Goal: Task Accomplishment & Management: Manage account settings

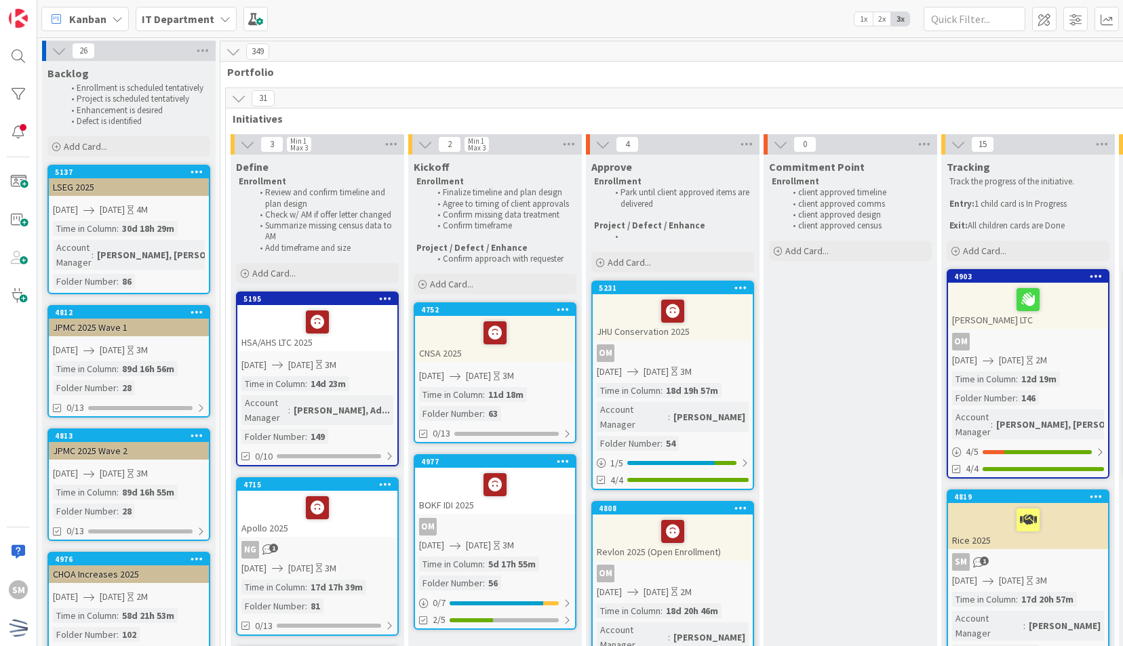
click at [392, 68] on span "Portfolio" at bounding box center [945, 72] width 1436 height 14
click at [429, 69] on span "Portfolio" at bounding box center [945, 72] width 1436 height 14
click at [530, 347] on div "CNSA 2025" at bounding box center [495, 339] width 160 height 46
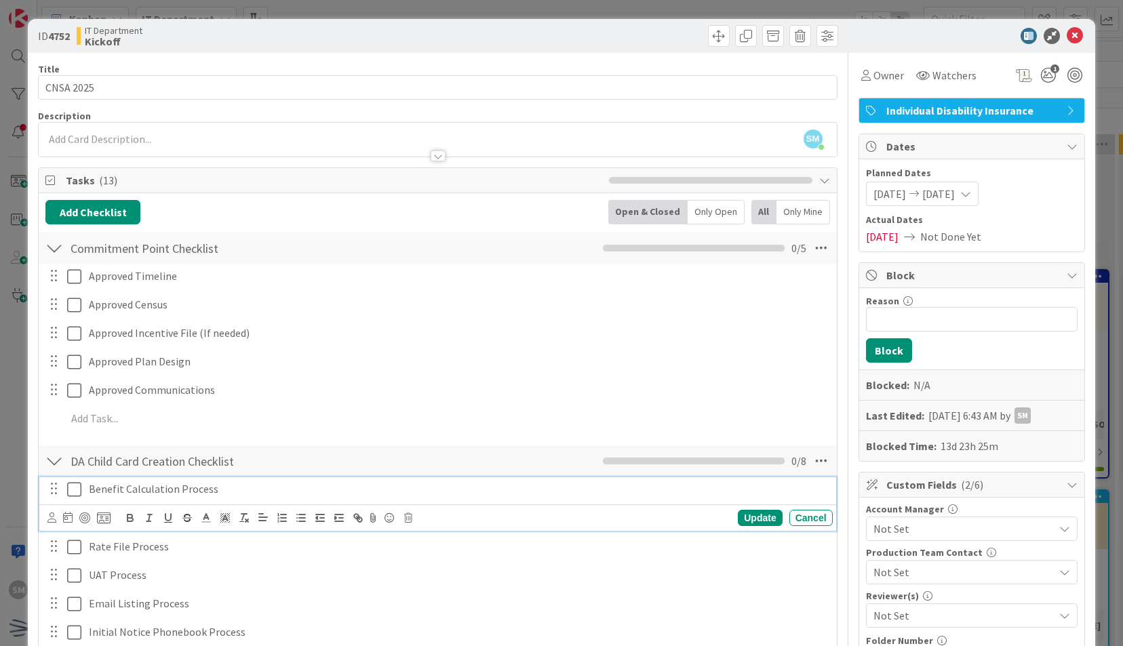
click at [258, 486] on p "Benefit Calculation Process" at bounding box center [458, 490] width 739 height 16
click at [100, 517] on icon at bounding box center [104, 518] width 14 height 12
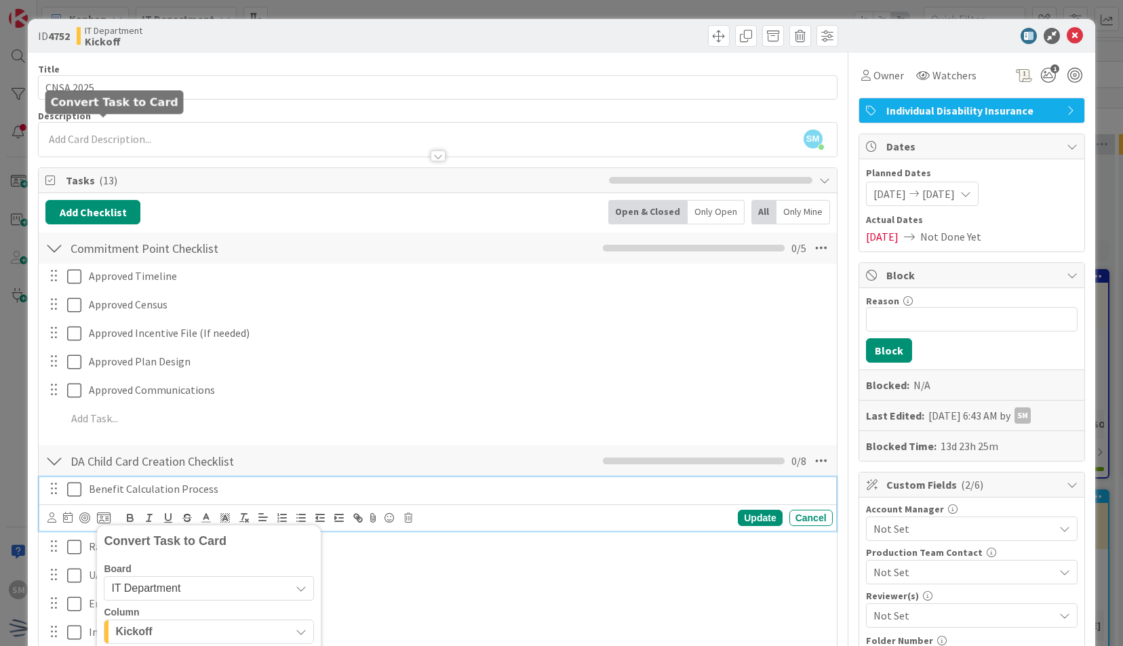
scroll to position [392, 0]
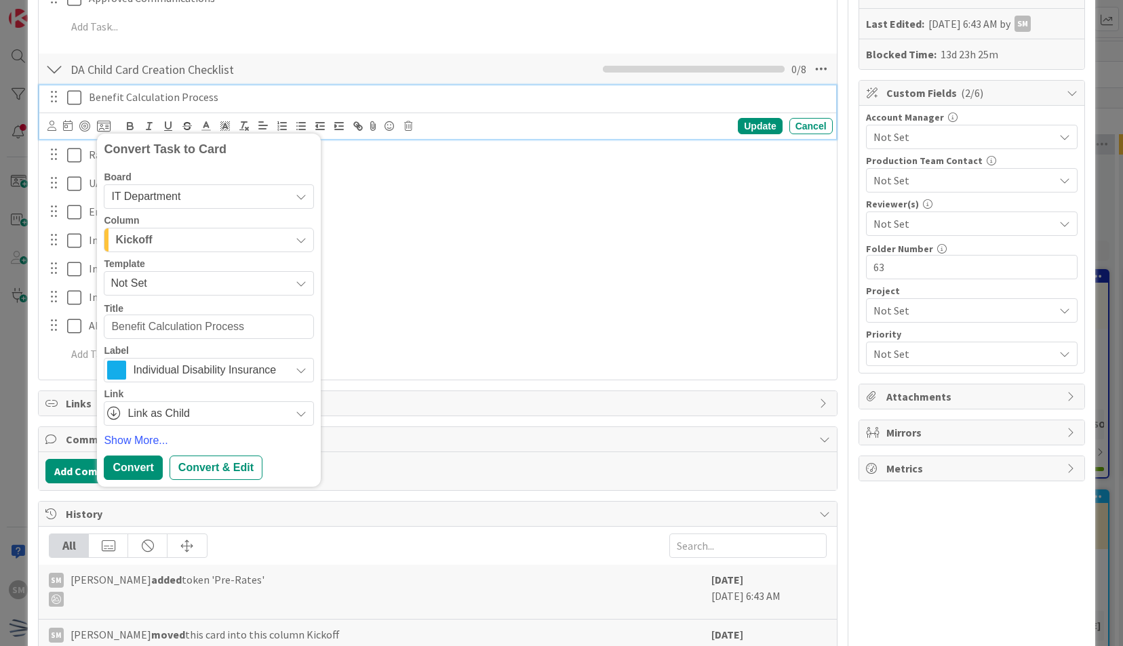
type textarea "CBenefit Calculation Process"
type textarea "x"
type textarea "CNBenefit Calculation Process"
type textarea "x"
type textarea "CNSABenefit Calculation Process"
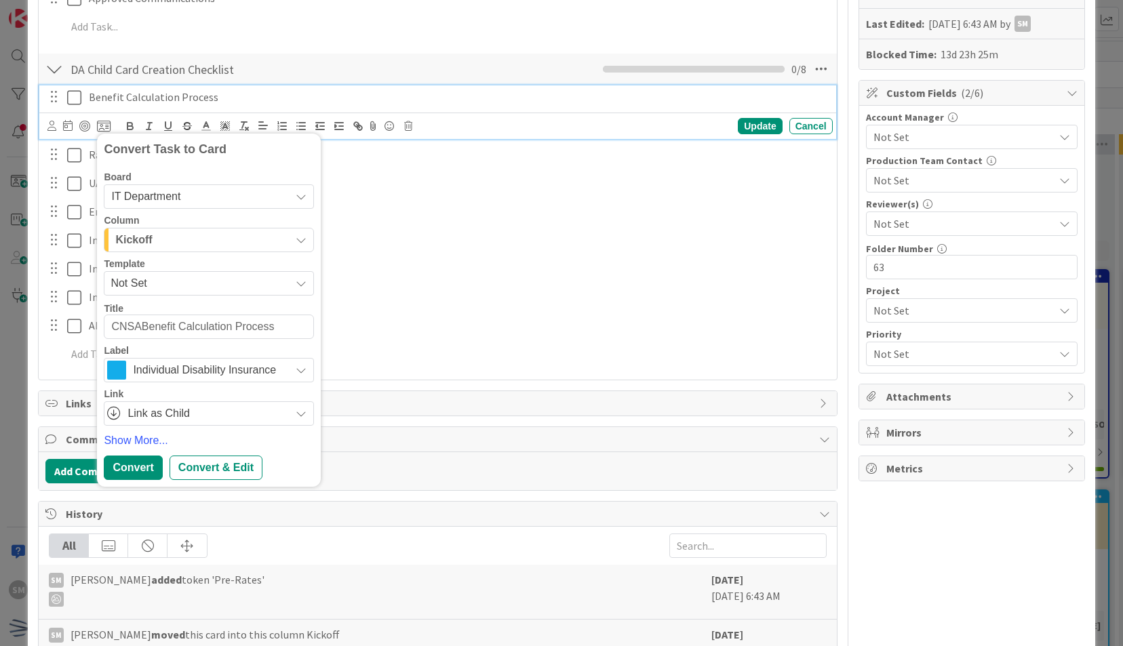
type textarea "x"
type textarea "CNSA Benefit Calculation Process"
click at [180, 277] on span "Not Set" at bounding box center [196, 284] width 170 height 18
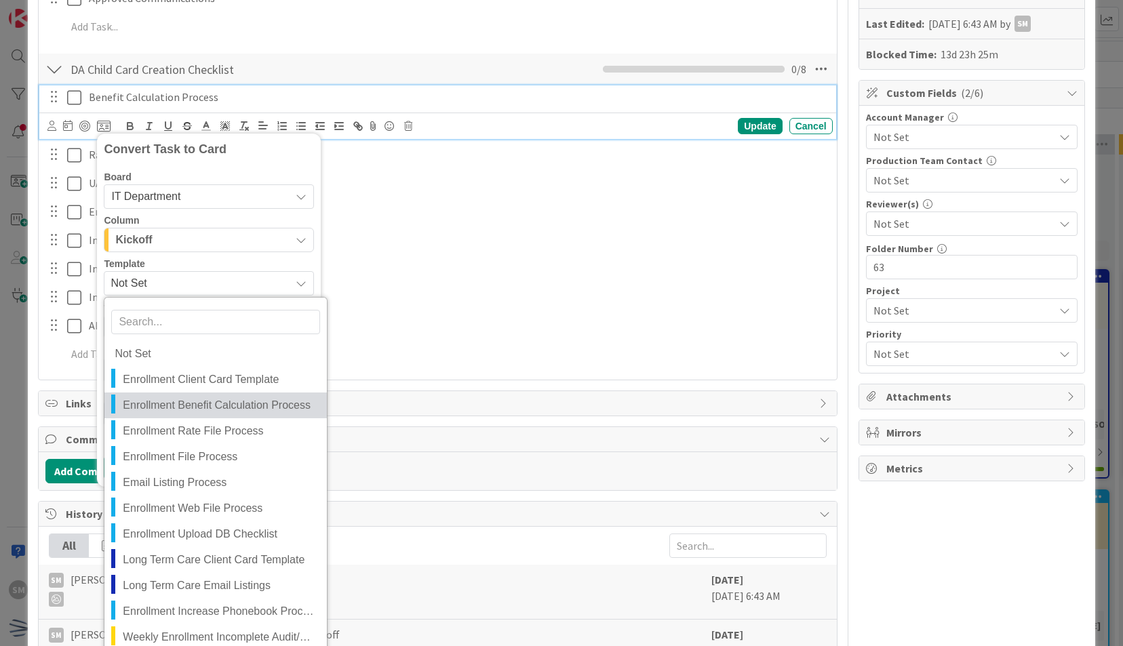
click at [274, 397] on span "Enrollment Benefit Calculation Process" at bounding box center [220, 406] width 194 height 18
type textarea "x"
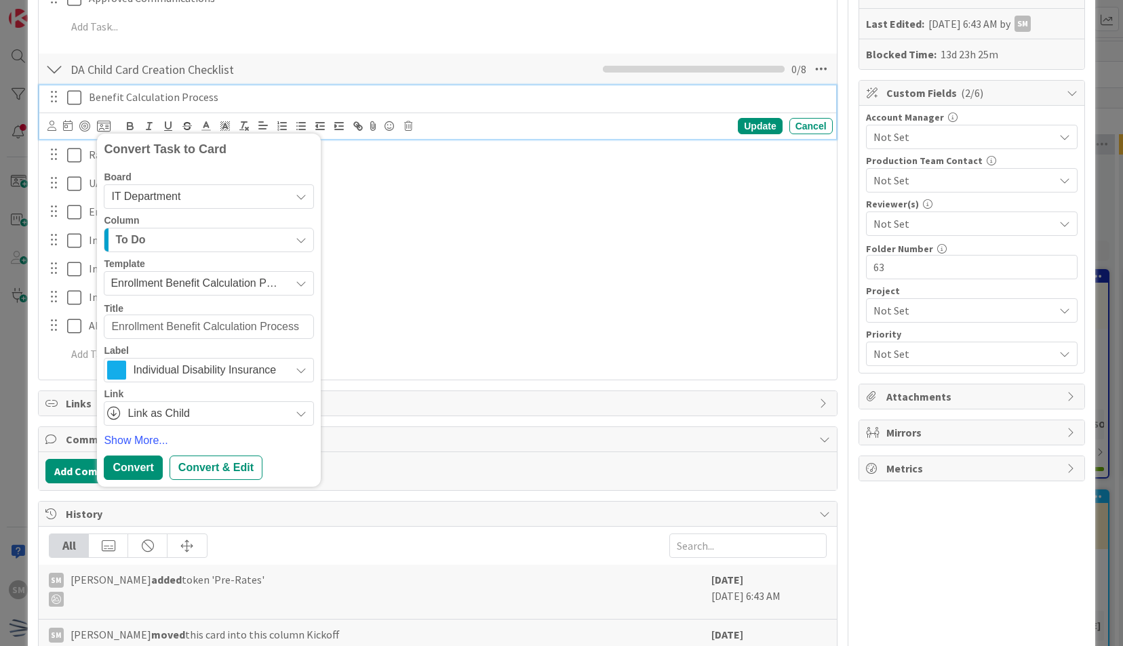
click at [111, 327] on textarea "Enrollment Benefit Calculation Process" at bounding box center [209, 327] width 210 height 24
type textarea "CEnrollment Benefit Calculation Process"
type textarea "x"
type textarea "CNEnrollment Benefit Calculation Process"
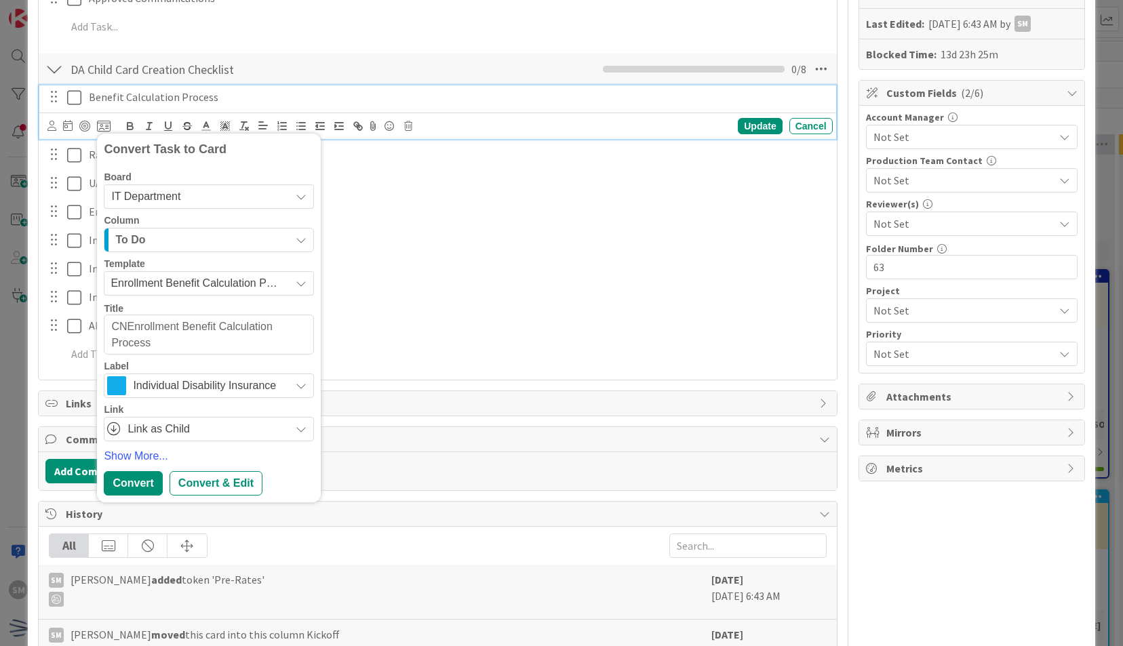
type textarea "x"
type textarea "CNSAEnrollment Benefit Calculation Process"
type textarea "x"
type textarea "CNSA Enrollment Benefit Calculation Process"
click at [219, 471] on div "Convert & Edit" at bounding box center [216, 483] width 93 height 24
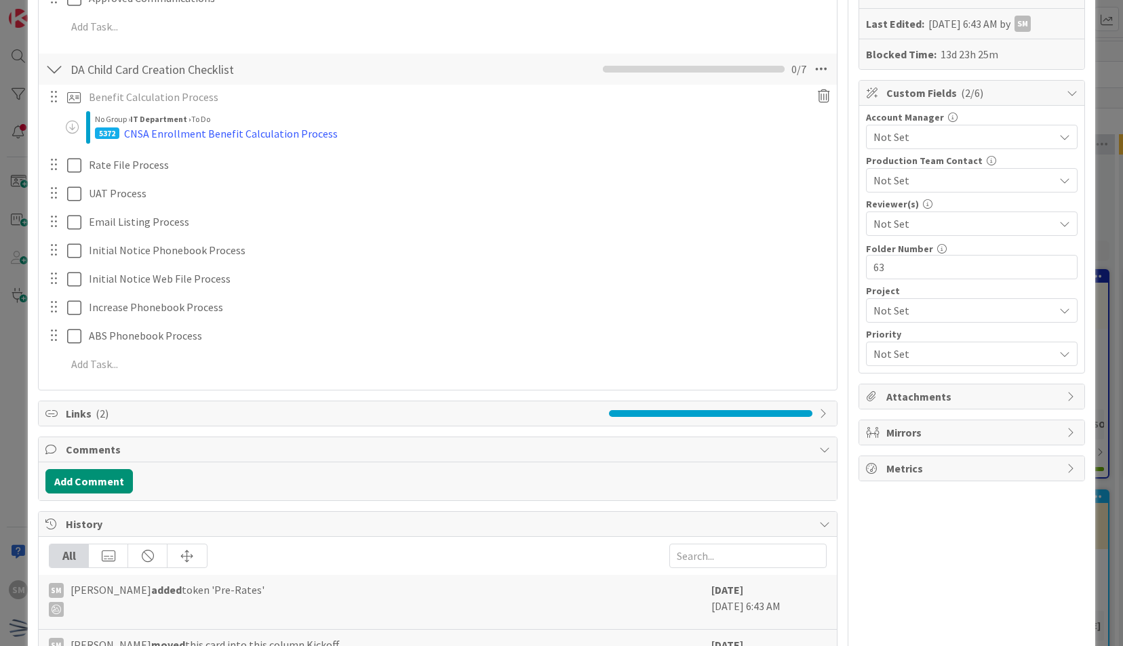
type textarea "x"
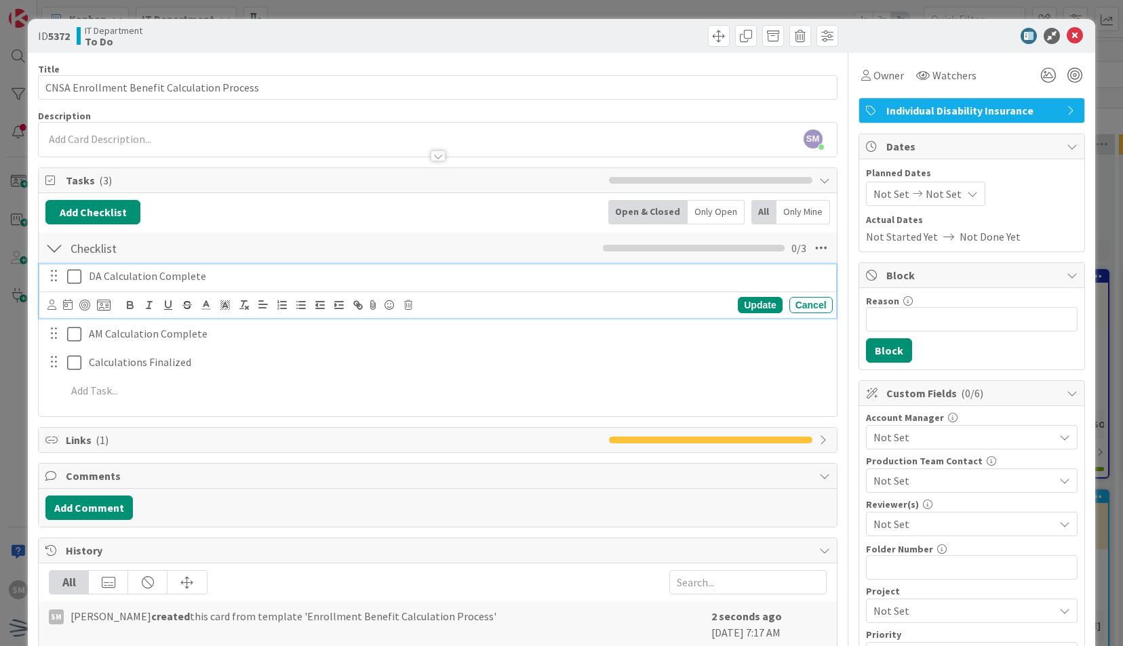
click at [68, 275] on icon at bounding box center [74, 277] width 14 height 16
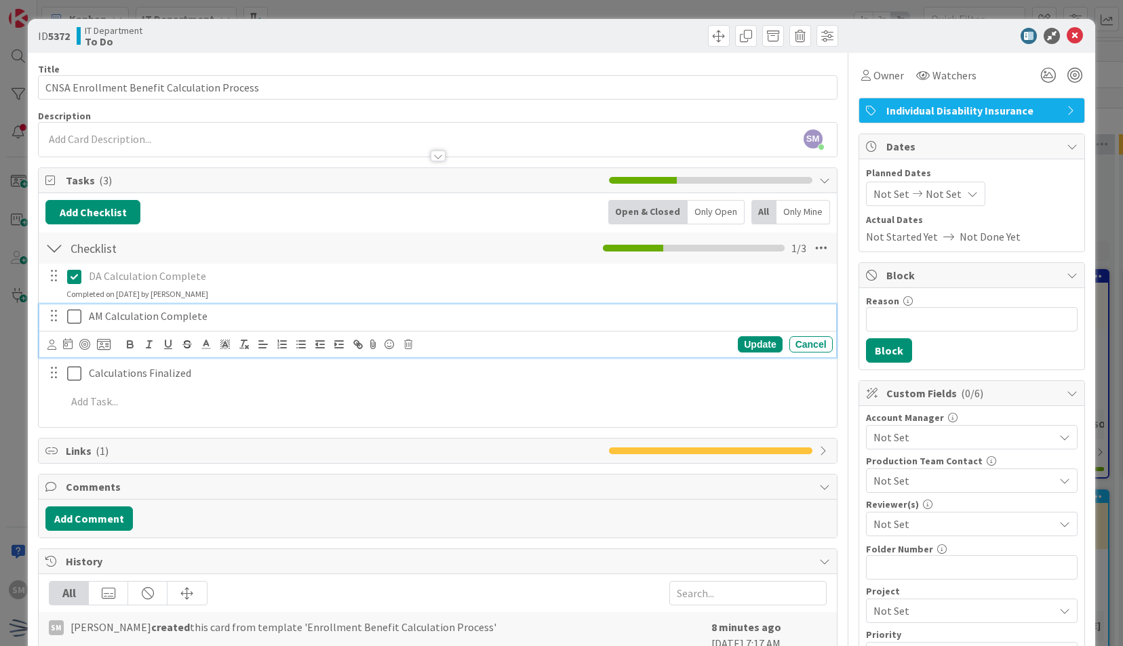
click at [77, 315] on icon at bounding box center [74, 317] width 14 height 16
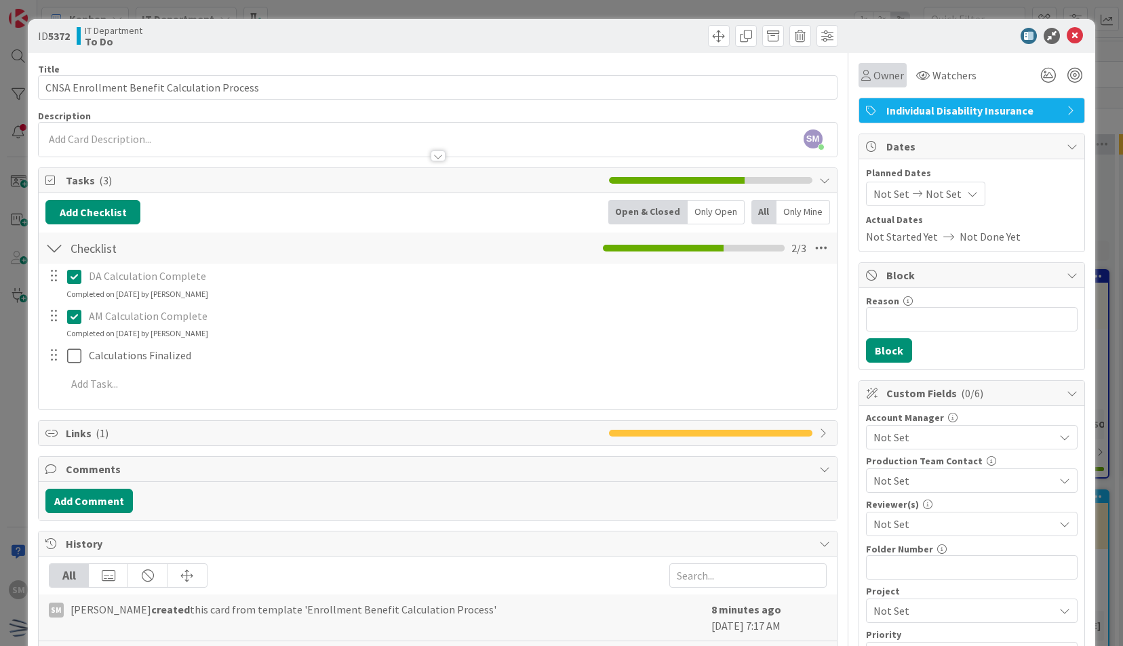
click at [876, 72] on span "Owner" at bounding box center [889, 75] width 31 height 16
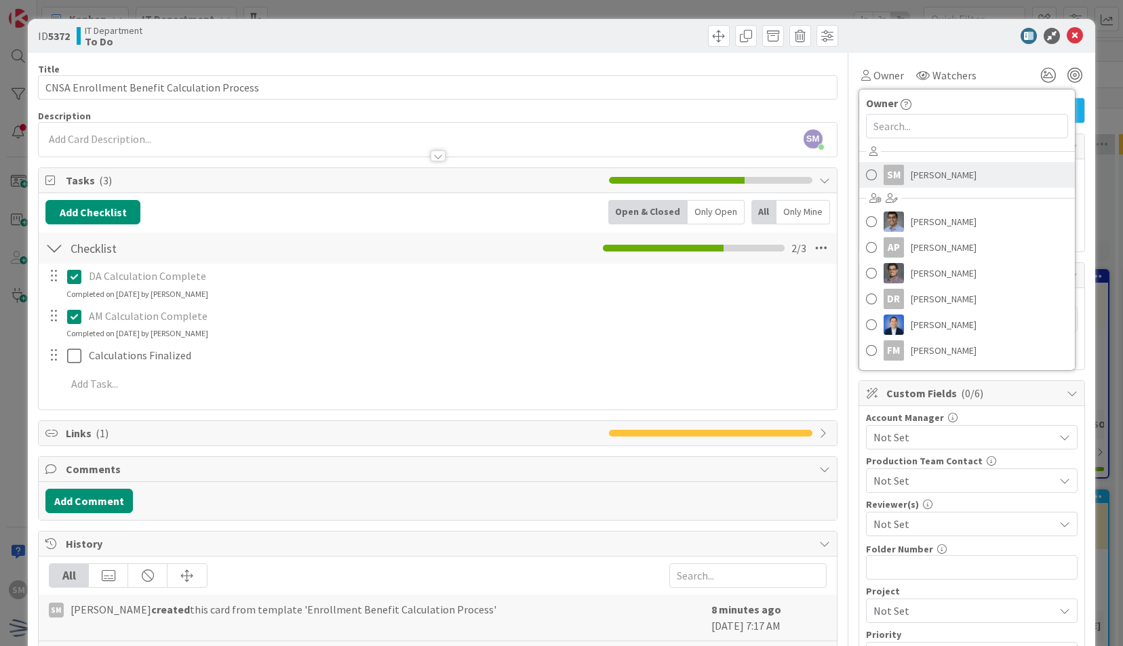
click at [916, 178] on span "[PERSON_NAME]" at bounding box center [944, 175] width 66 height 20
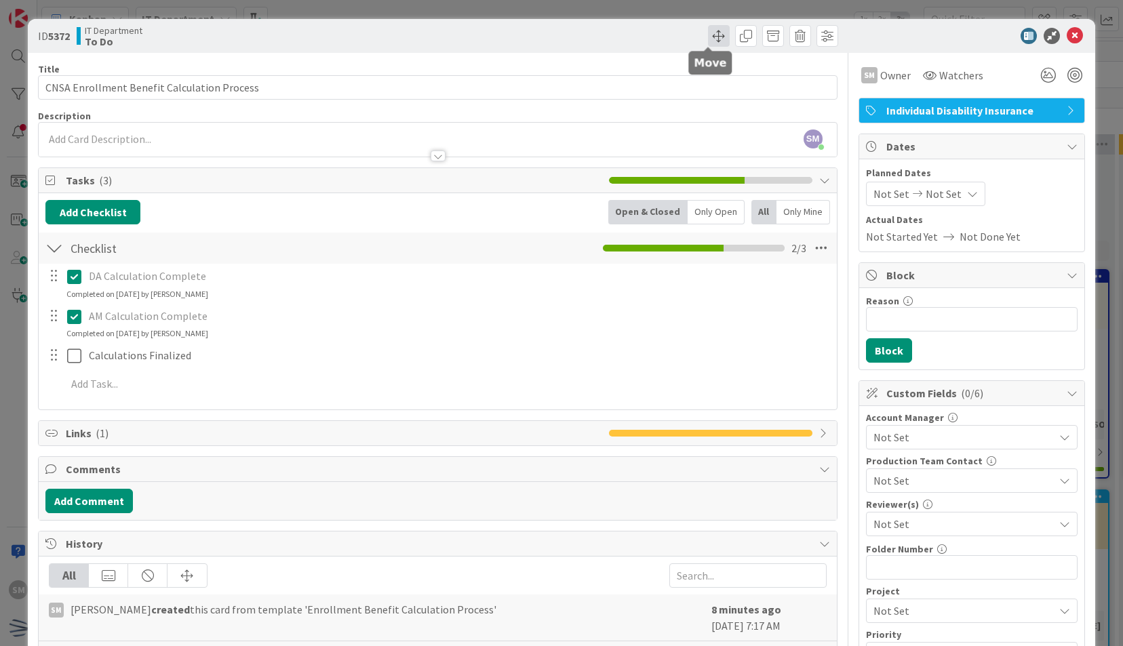
click at [714, 38] on span at bounding box center [719, 36] width 22 height 22
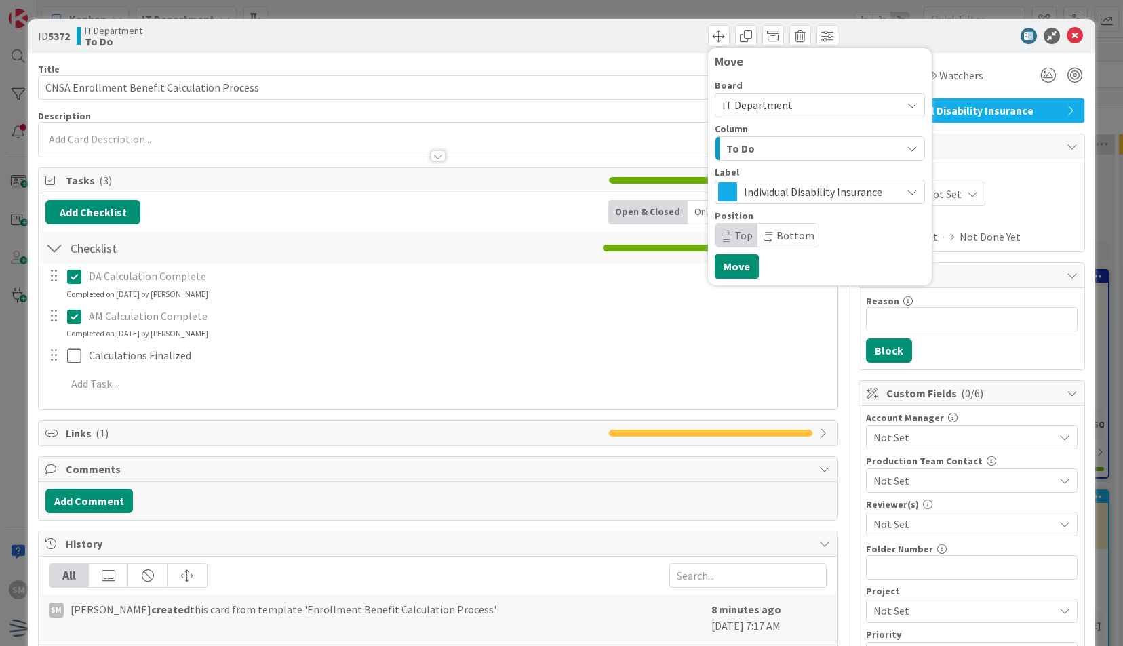
click at [758, 149] on div "To Do" at bounding box center [812, 149] width 178 height 22
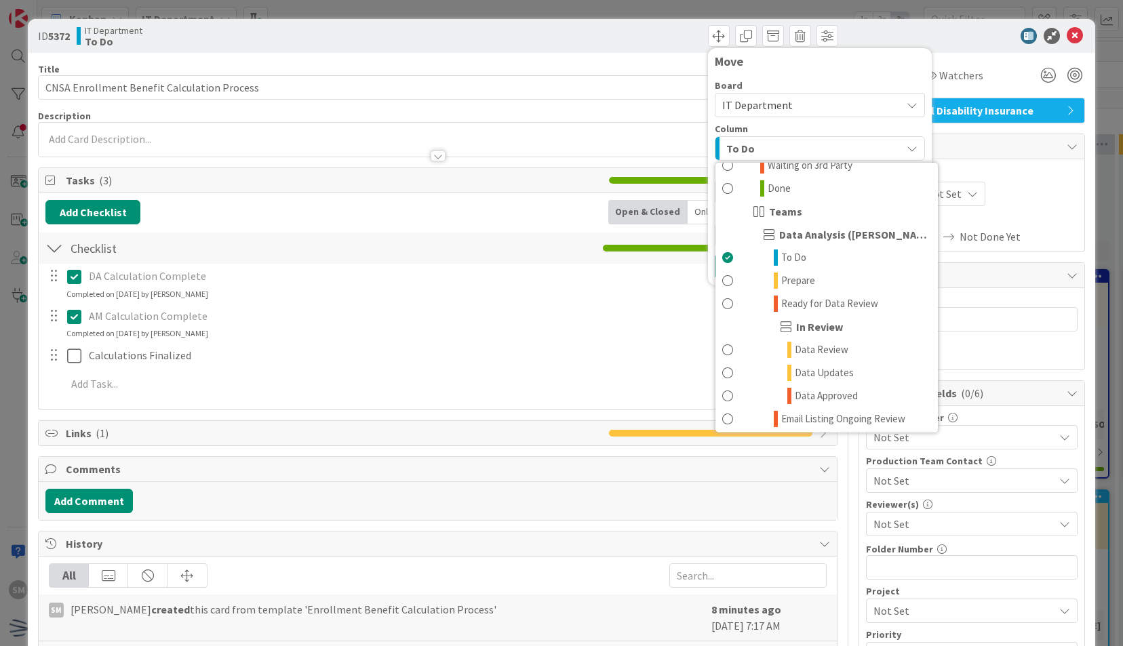
scroll to position [350, 0]
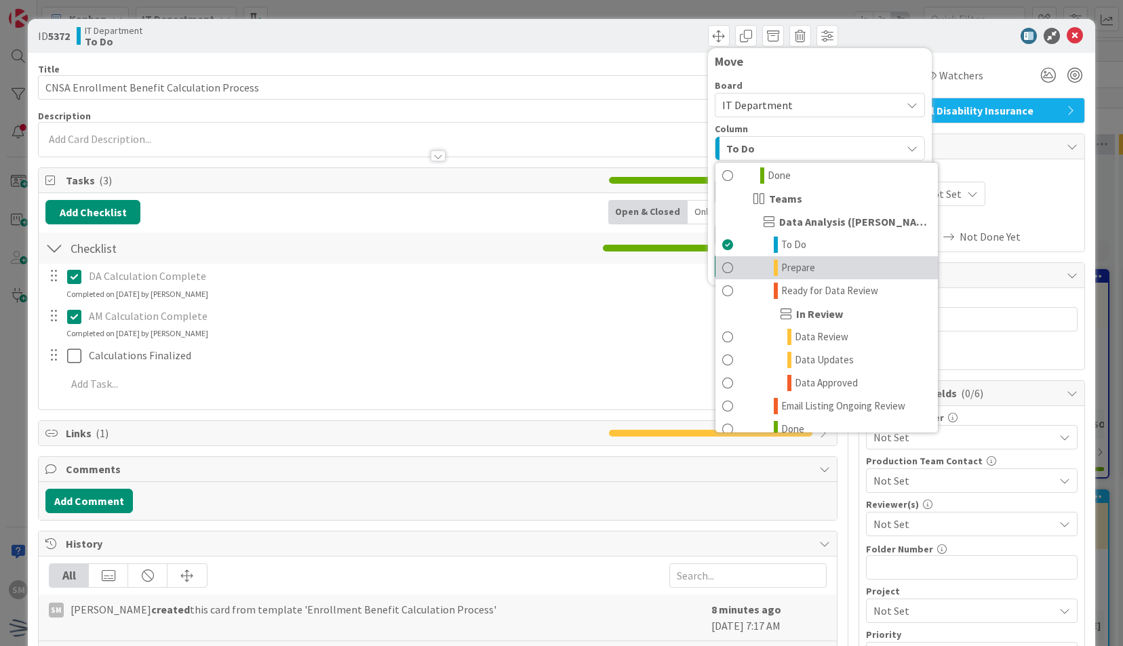
click at [722, 269] on span at bounding box center [727, 268] width 11 height 16
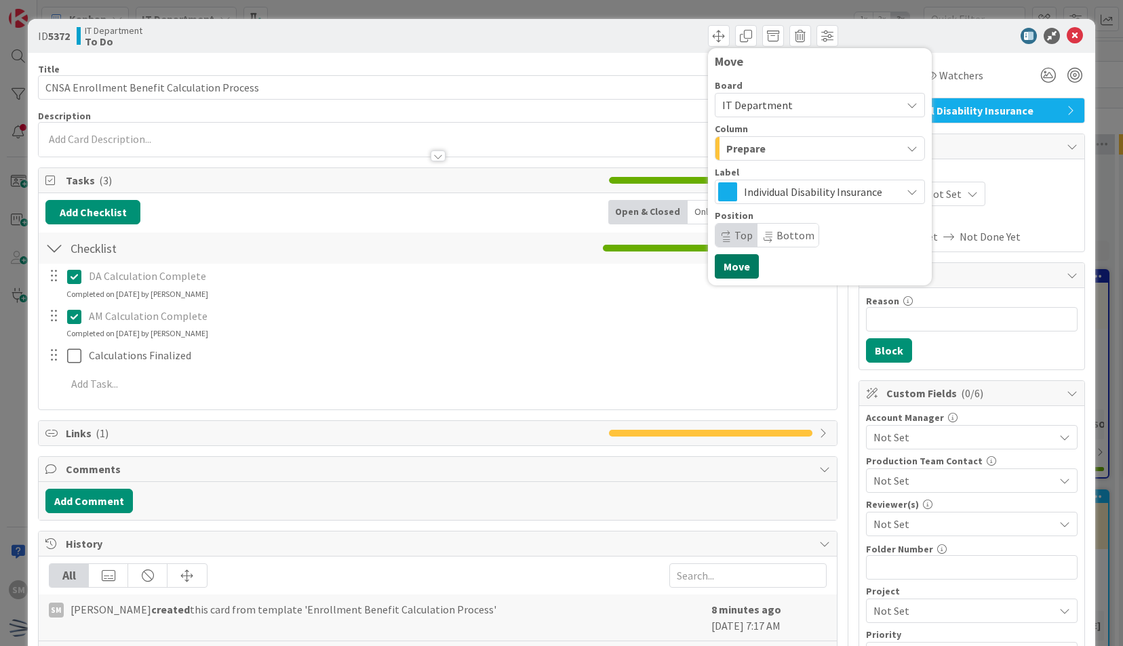
click at [724, 261] on button "Move" at bounding box center [737, 266] width 44 height 24
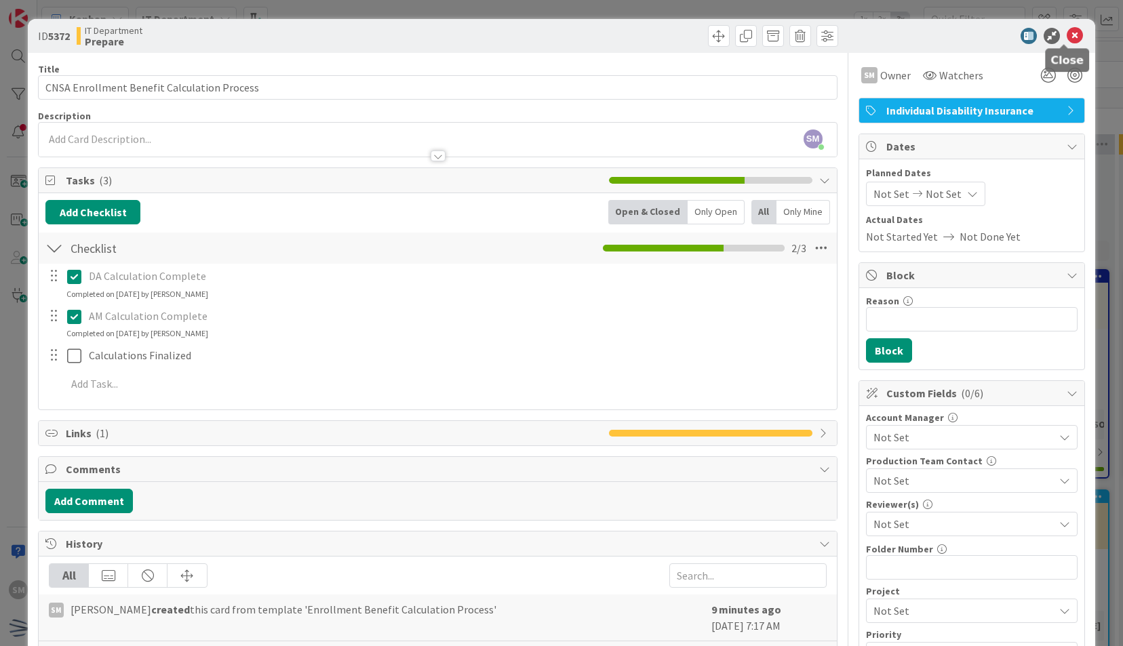
click at [1067, 35] on icon at bounding box center [1075, 36] width 16 height 16
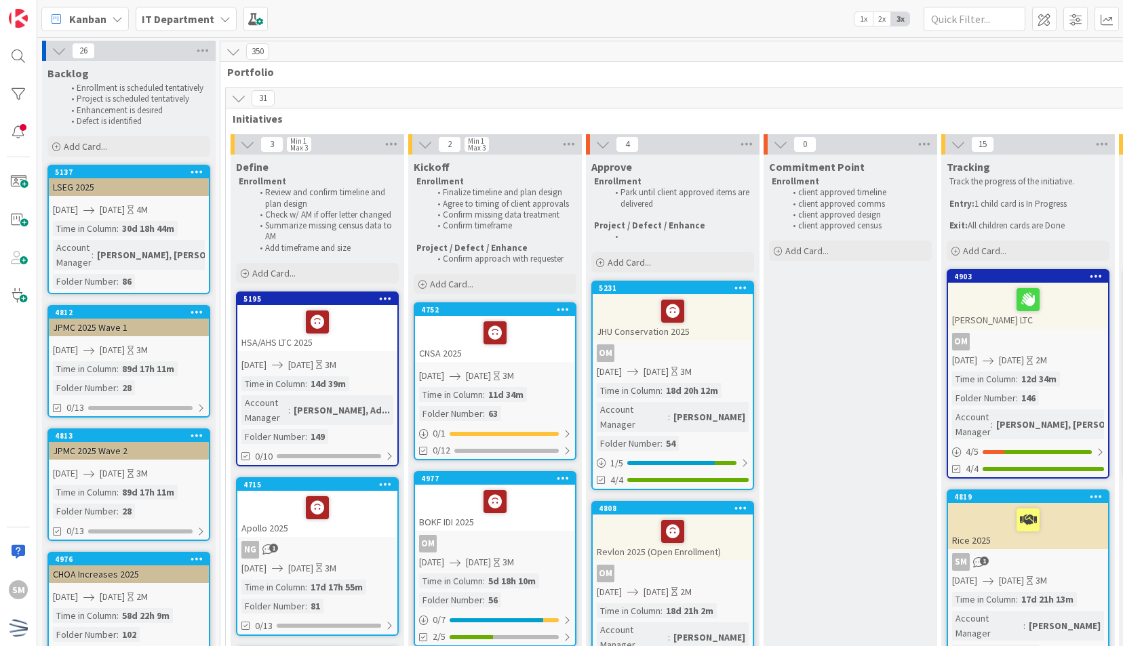
click at [532, 338] on div at bounding box center [495, 333] width 152 height 28
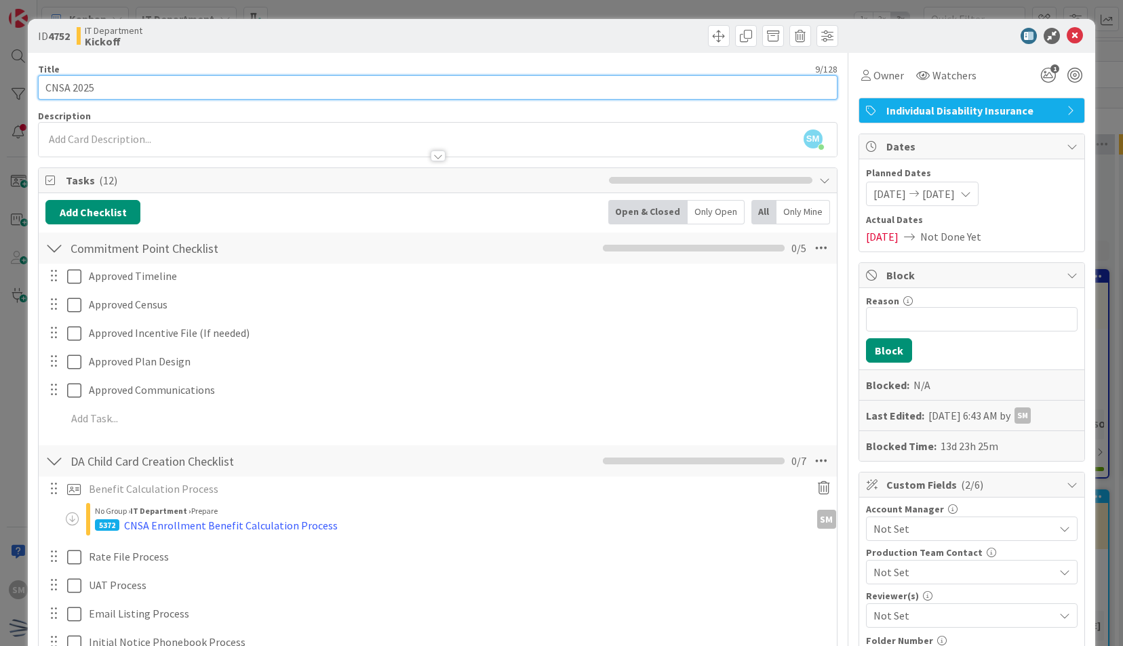
click at [107, 86] on input "CNSA 2025" at bounding box center [437, 87] width 799 height 24
type input "CNSA 2025 Increases Only"
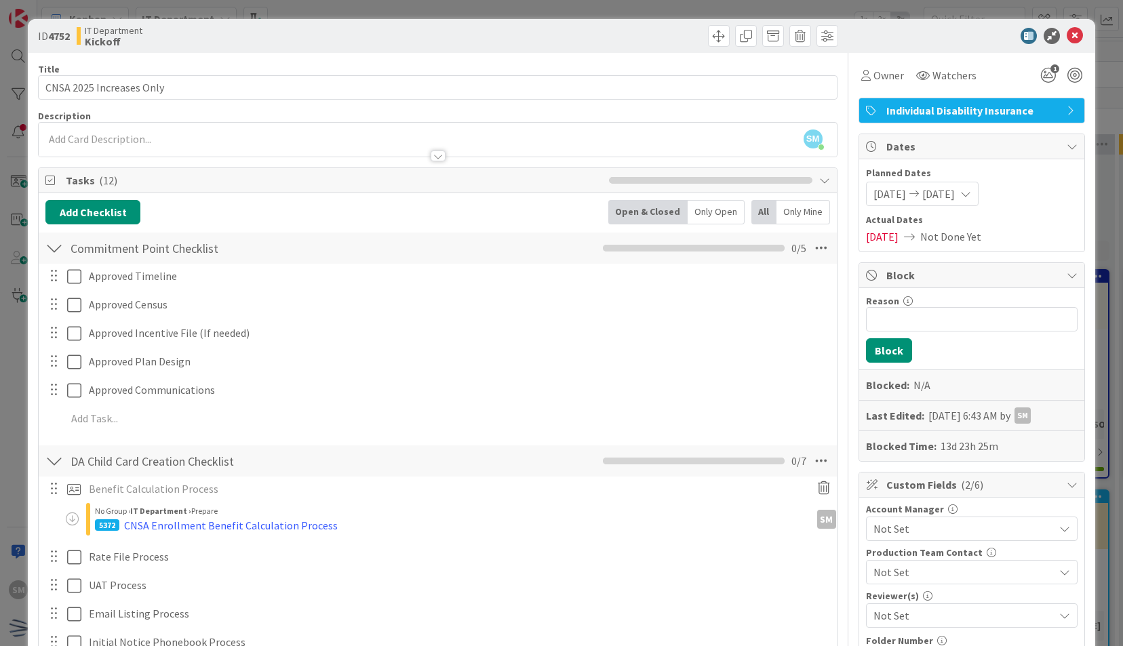
click at [864, 65] on div "Owner" at bounding box center [883, 75] width 48 height 24
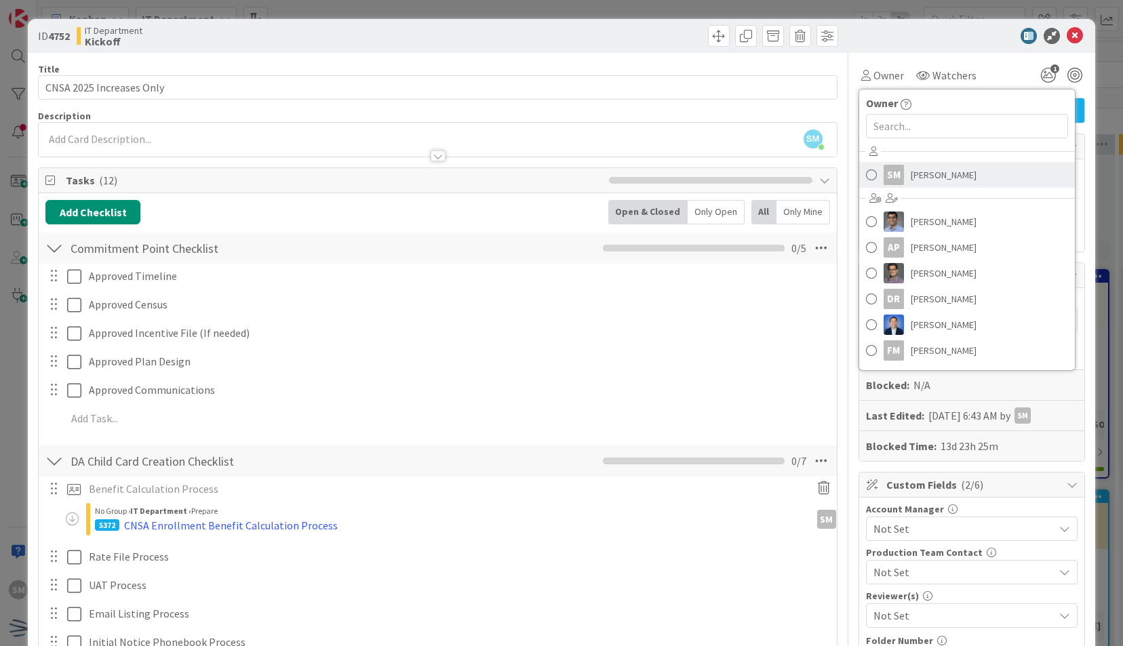
click at [895, 174] on link "SM [PERSON_NAME]" at bounding box center [967, 175] width 216 height 26
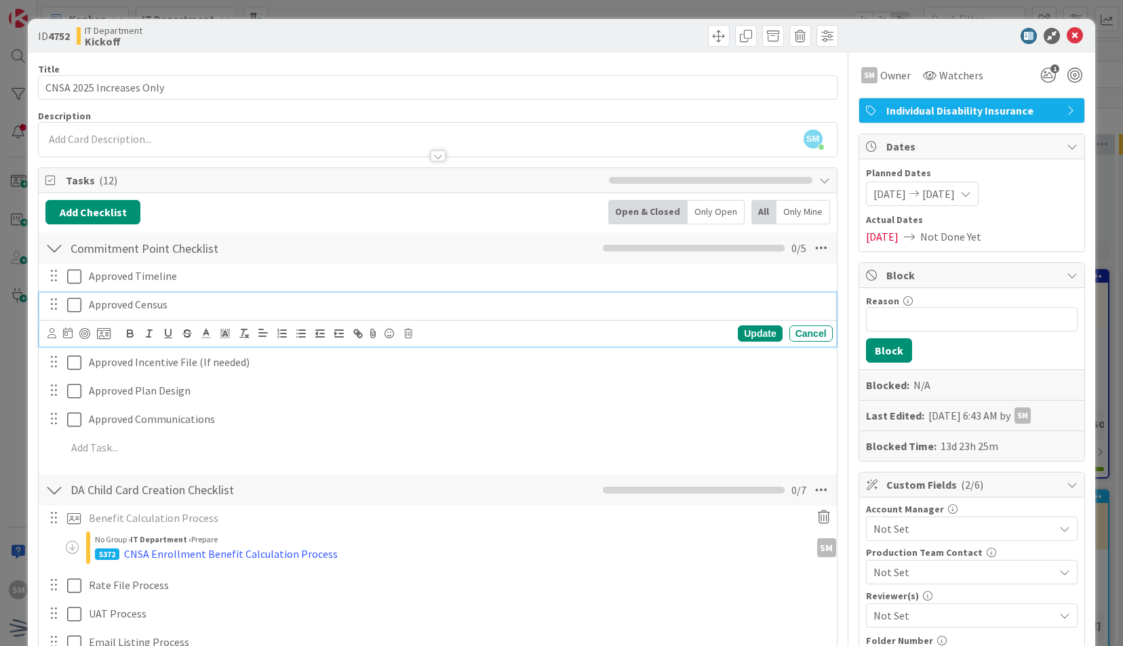
click at [69, 305] on icon at bounding box center [74, 305] width 14 height 16
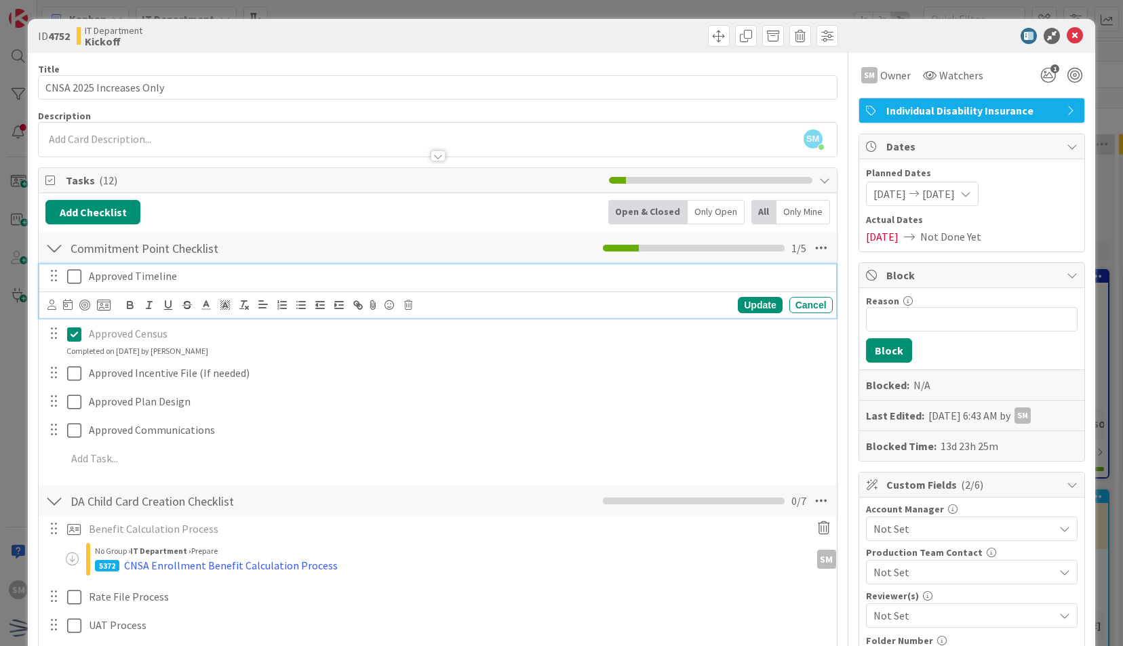
click at [74, 279] on icon at bounding box center [74, 277] width 14 height 16
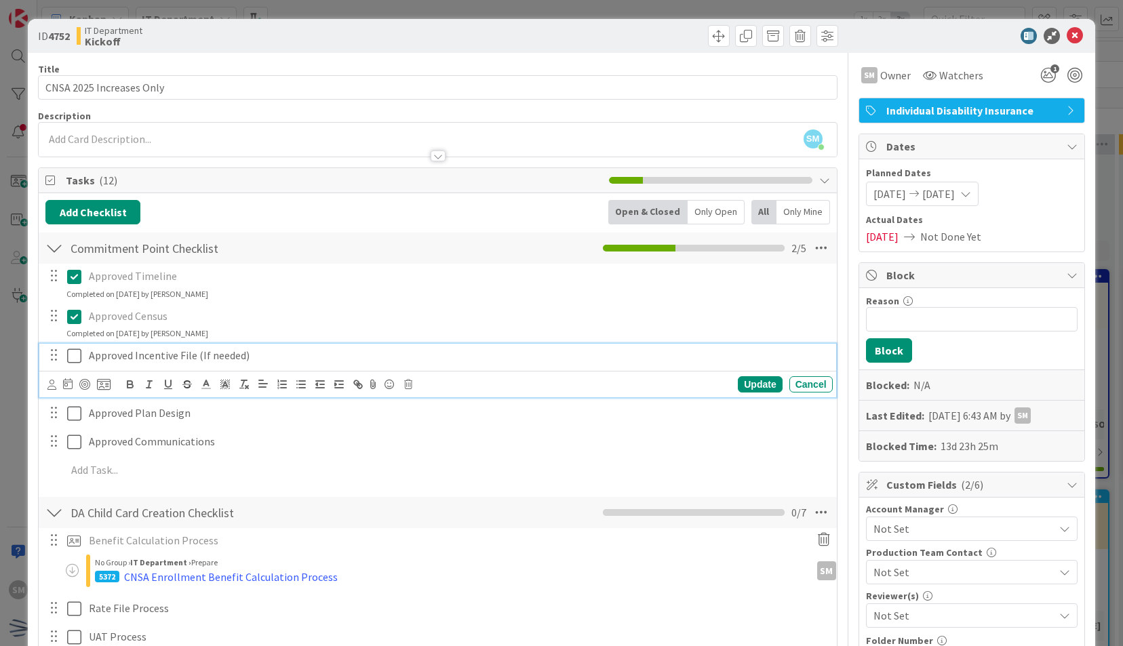
click at [316, 352] on p "Approved Incentive File (If needed)" at bounding box center [458, 356] width 739 height 16
click at [406, 389] on div "Update Cancel" at bounding box center [439, 384] width 785 height 19
click at [407, 383] on icon at bounding box center [408, 384] width 8 height 9
click at [442, 438] on div "Delete" at bounding box center [443, 442] width 50 height 24
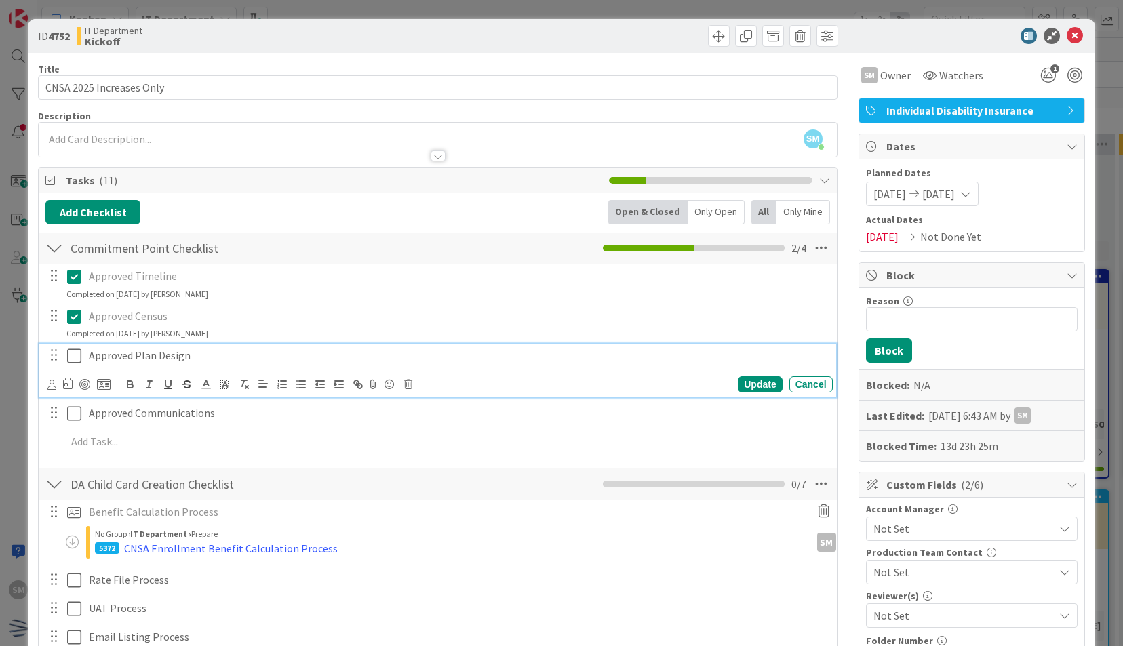
click at [246, 354] on p "Approved Plan Design" at bounding box center [458, 356] width 739 height 16
click at [69, 359] on icon at bounding box center [74, 356] width 14 height 16
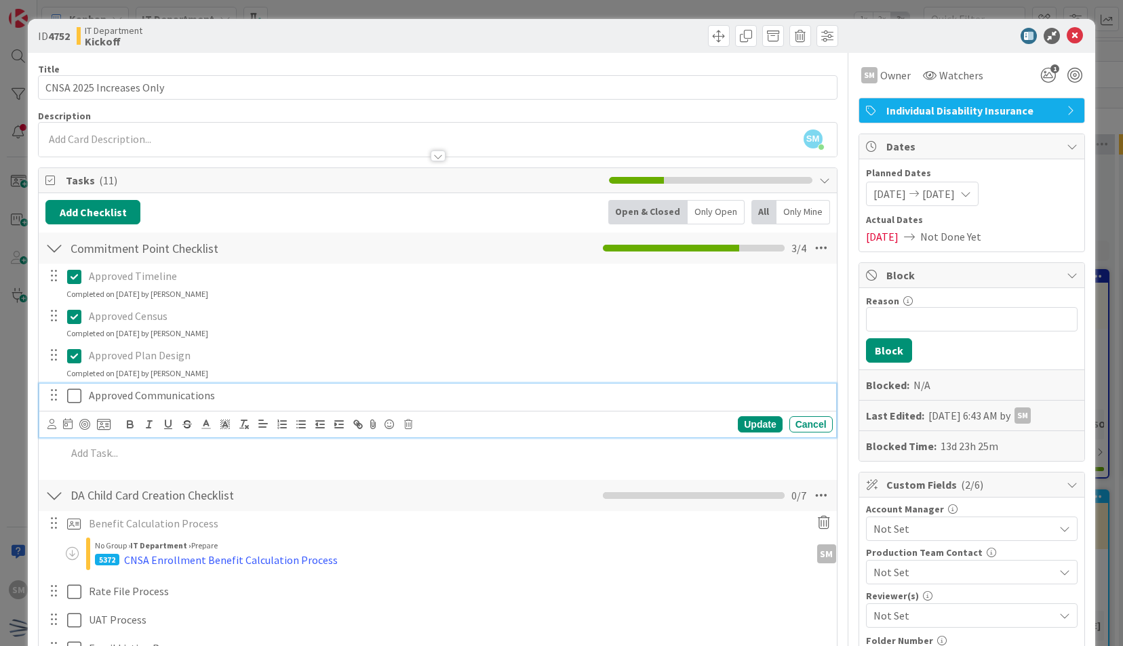
click at [81, 402] on button at bounding box center [75, 396] width 16 height 22
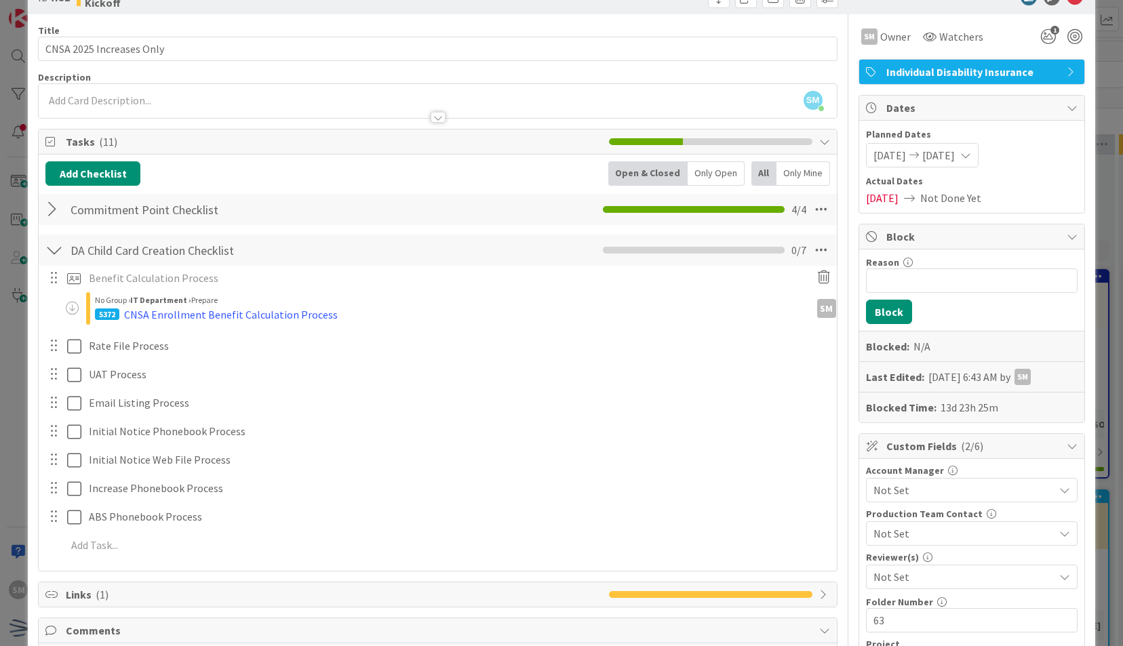
scroll to position [46, 0]
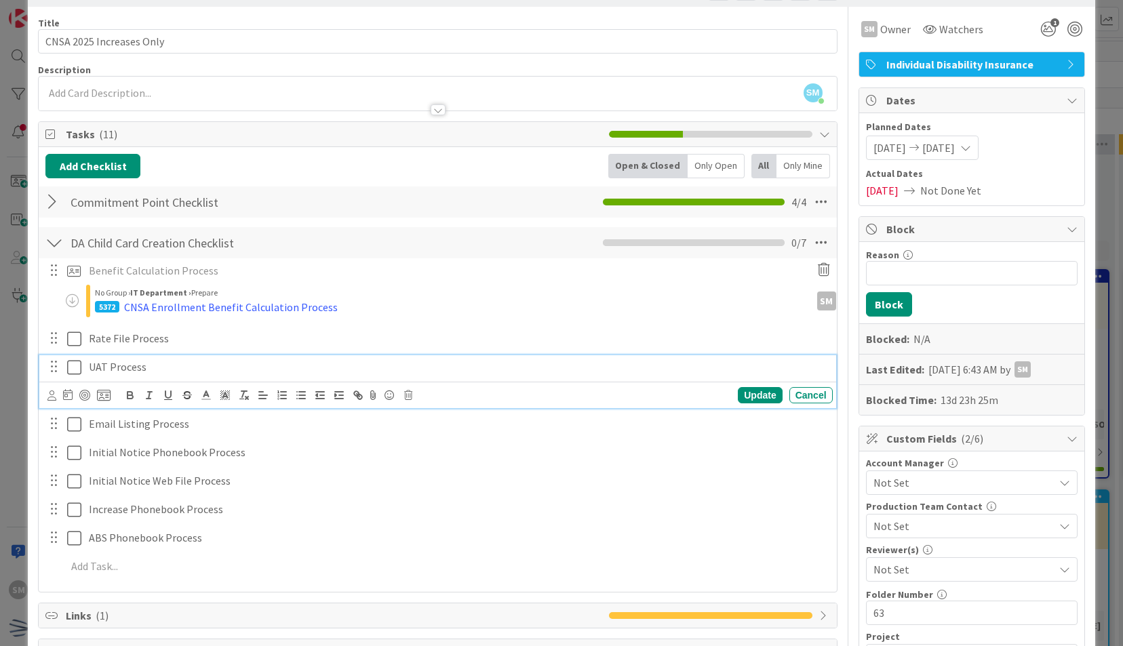
click at [166, 374] on div "UAT Process" at bounding box center [458, 367] width 750 height 24
click at [409, 393] on icon at bounding box center [408, 395] width 8 height 9
click at [440, 450] on div "Delete" at bounding box center [443, 453] width 50 height 24
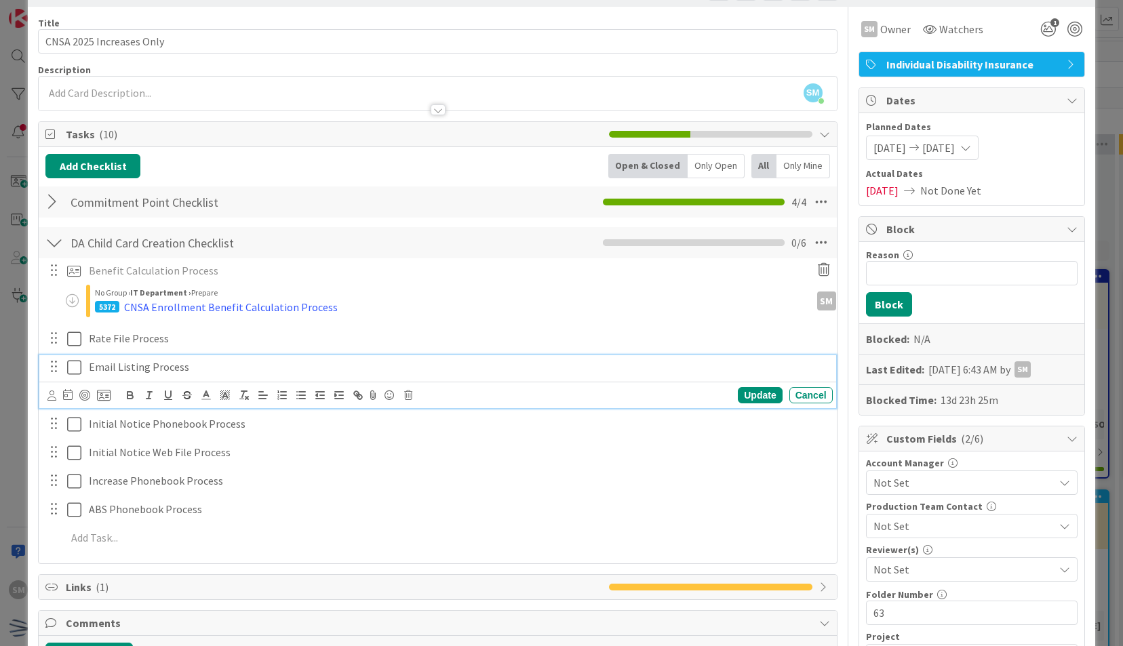
click at [319, 369] on p "Email Listing Process" at bounding box center [458, 368] width 739 height 16
click at [406, 393] on icon at bounding box center [408, 395] width 8 height 9
click at [455, 450] on div "Delete" at bounding box center [443, 453] width 50 height 24
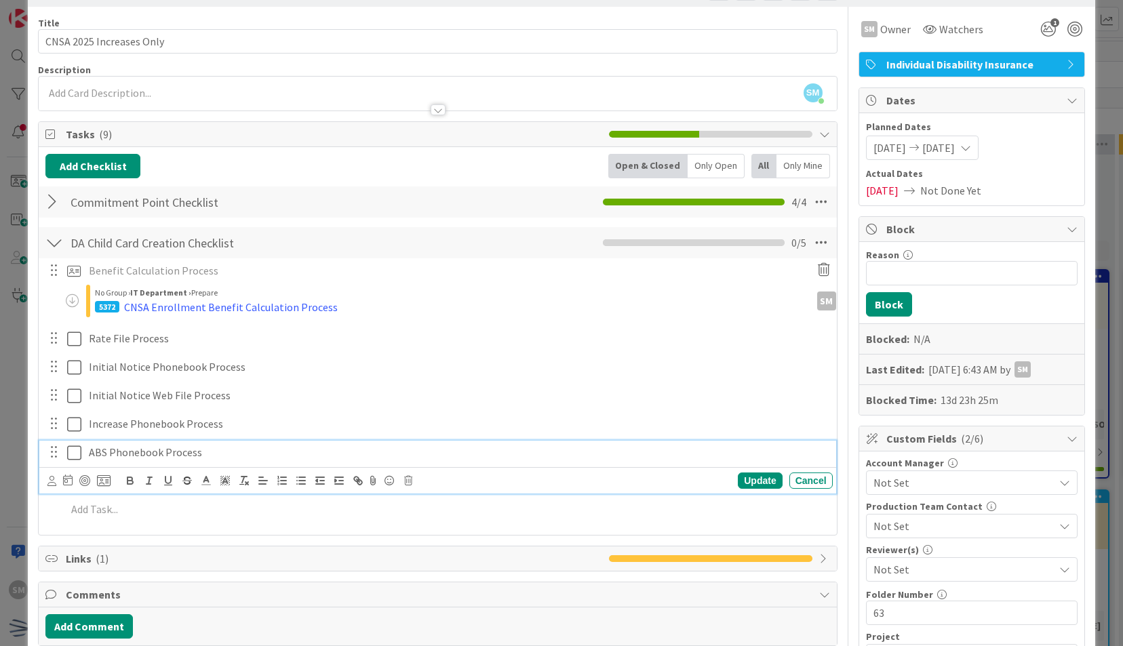
click at [270, 452] on p "ABS Phonebook Process" at bounding box center [458, 453] width 739 height 16
click at [408, 481] on icon at bounding box center [408, 480] width 8 height 9
click at [442, 541] on div "Delete" at bounding box center [443, 538] width 50 height 24
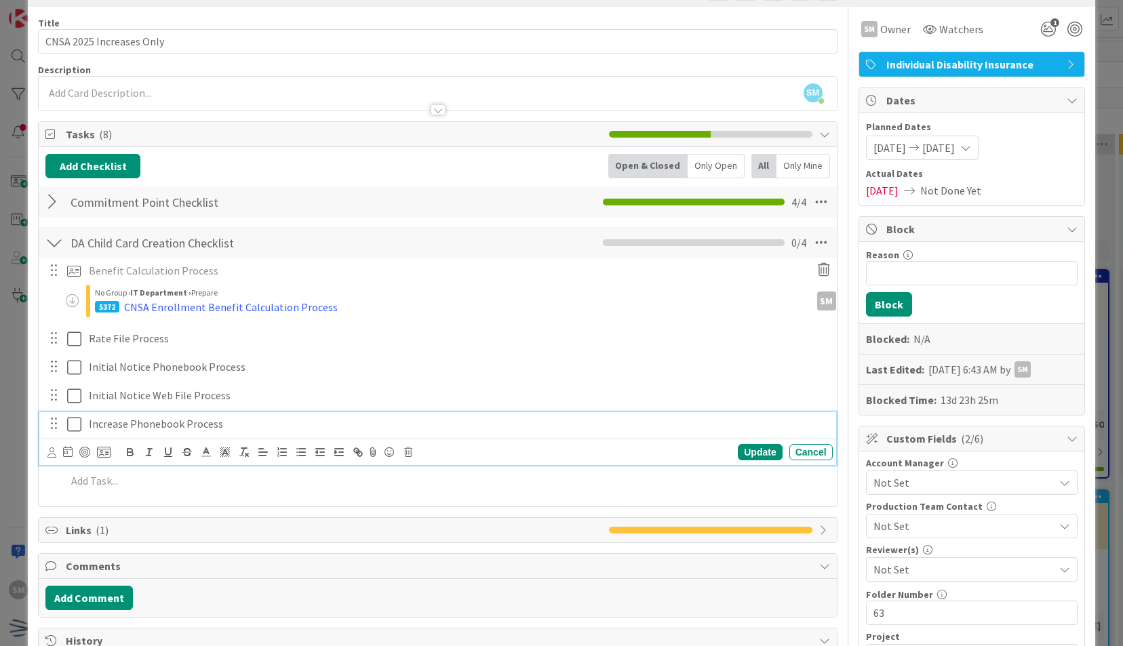
click at [333, 427] on p "Increase Phonebook Process" at bounding box center [458, 425] width 739 height 16
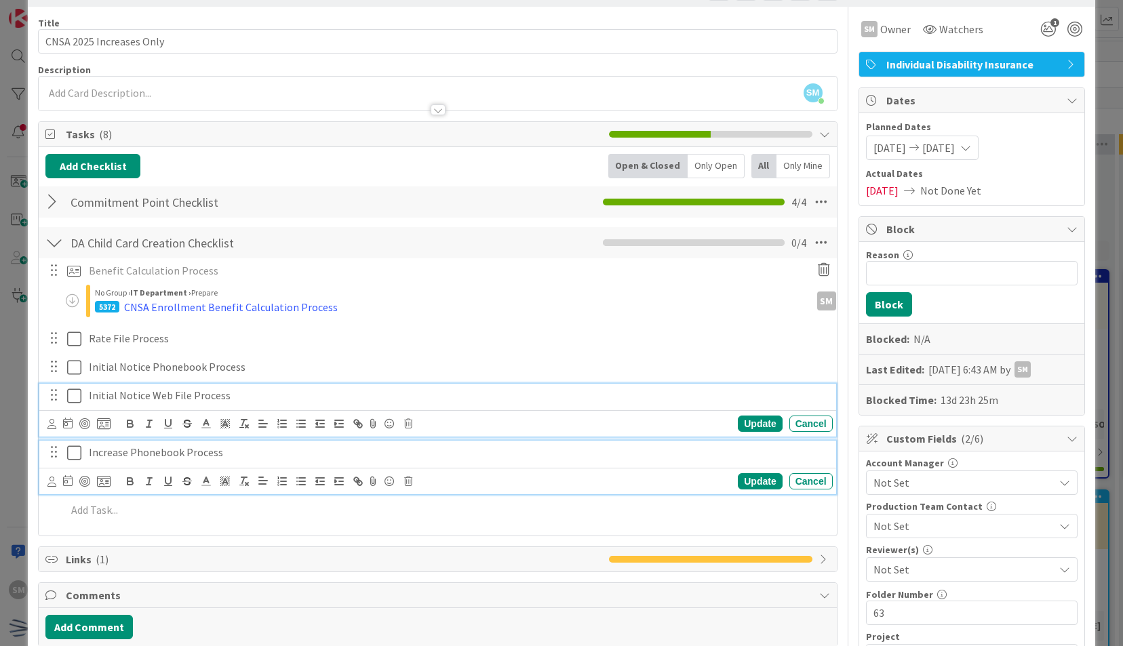
click at [324, 393] on p "Initial Notice Web File Process" at bounding box center [458, 396] width 739 height 16
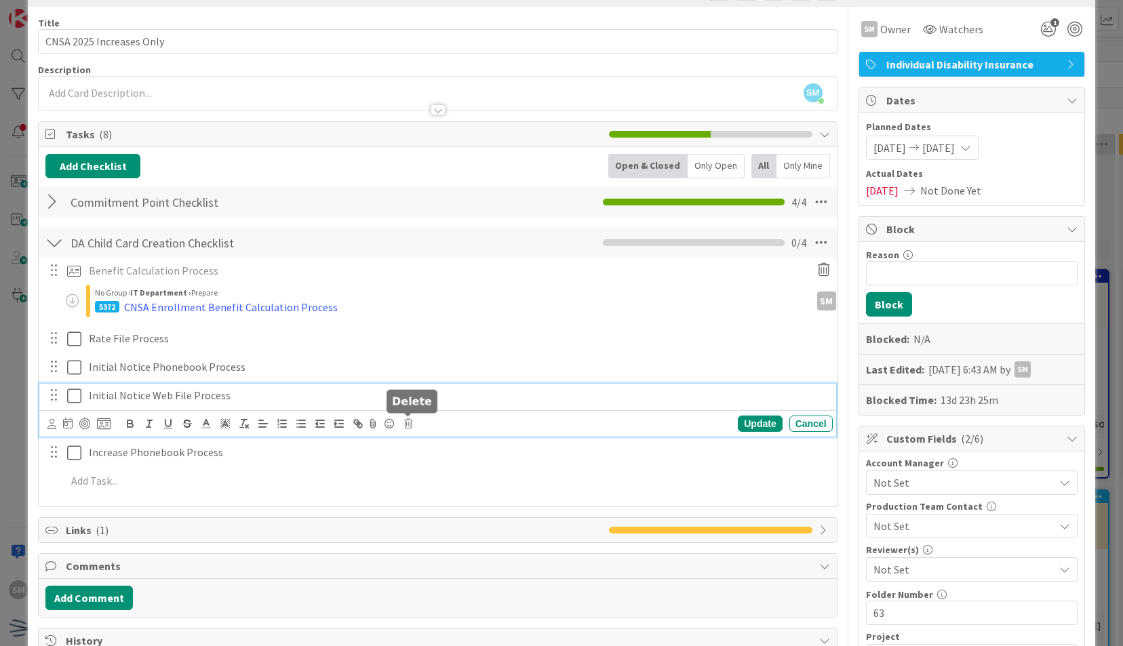
click at [411, 420] on icon at bounding box center [408, 423] width 8 height 9
click at [434, 482] on div "Delete" at bounding box center [443, 481] width 50 height 24
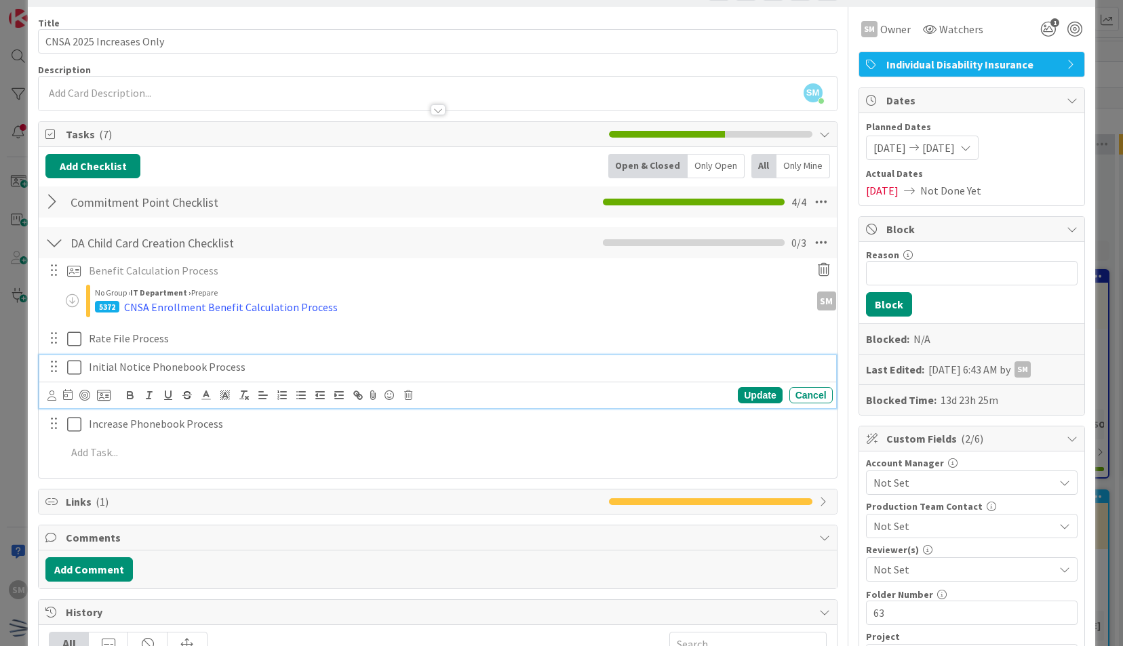
click at [317, 364] on p "Initial Notice Phonebook Process" at bounding box center [458, 368] width 739 height 16
click at [411, 391] on icon at bounding box center [408, 395] width 8 height 9
click at [441, 452] on div "Delete" at bounding box center [443, 453] width 50 height 24
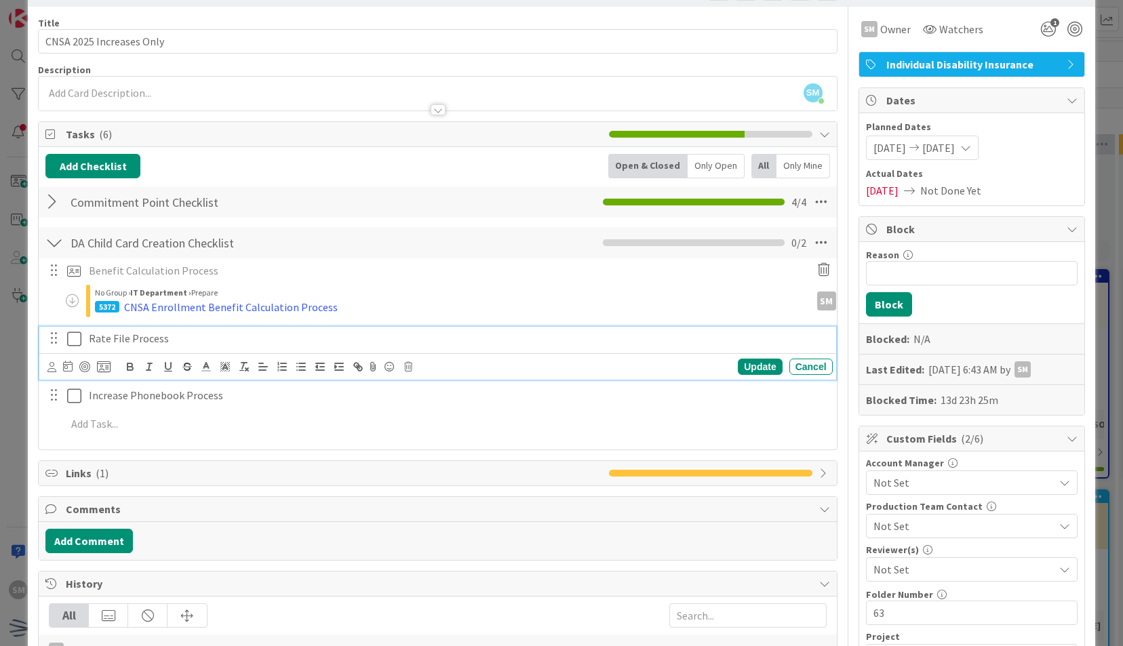
click at [218, 336] on p "Rate File Process" at bounding box center [458, 339] width 739 height 16
click at [104, 365] on icon at bounding box center [104, 367] width 14 height 12
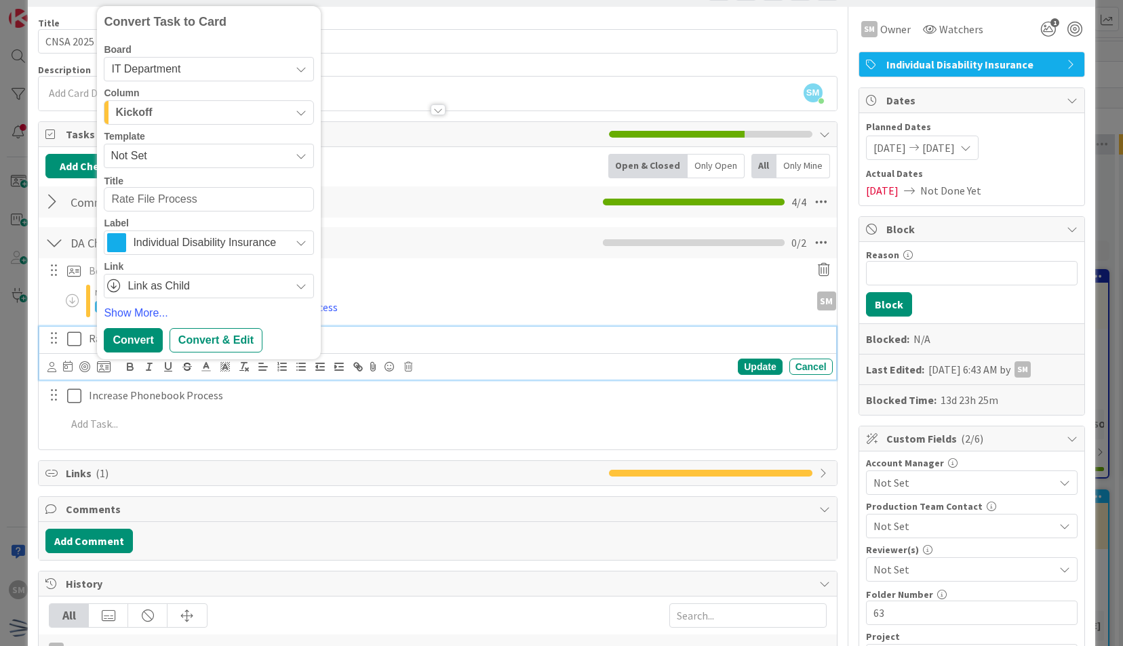
type textarea "x"
